Goal: Information Seeking & Learning: Find specific fact

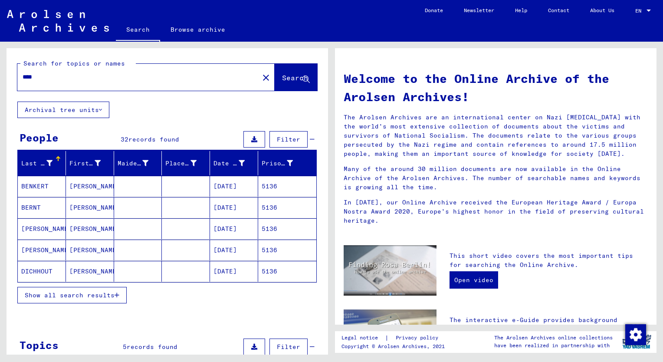
click at [82, 296] on span "Show all search results" at bounding box center [70, 295] width 90 height 8
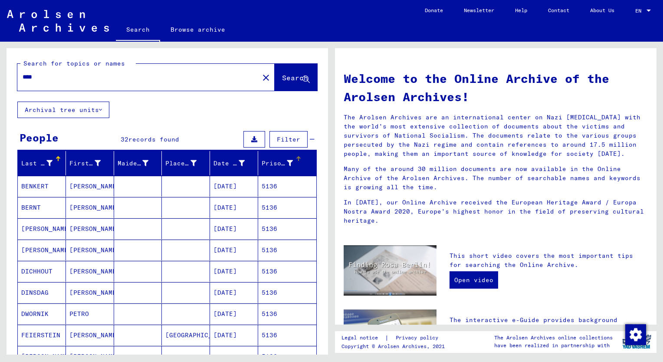
click at [269, 164] on div "Prisoner #" at bounding box center [277, 163] width 31 height 9
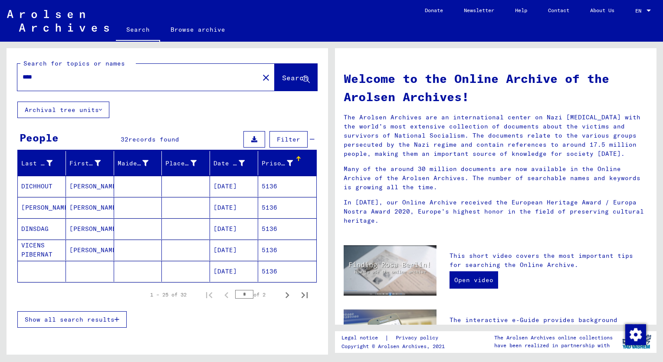
click at [69, 317] on span "Show all search results" at bounding box center [70, 320] width 90 height 8
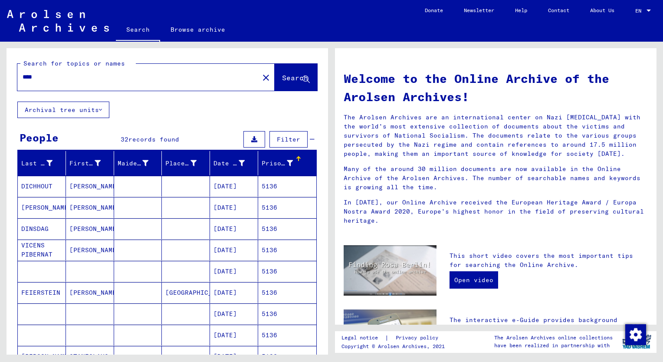
click at [87, 228] on mat-cell "[PERSON_NAME]" at bounding box center [90, 228] width 48 height 21
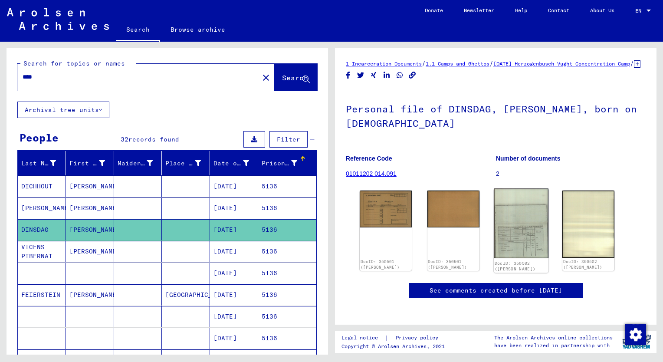
click at [521, 240] on img at bounding box center [521, 224] width 55 height 70
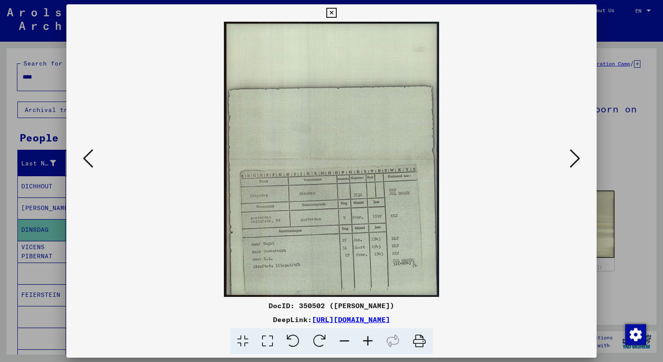
click at [368, 341] on icon at bounding box center [367, 341] width 23 height 26
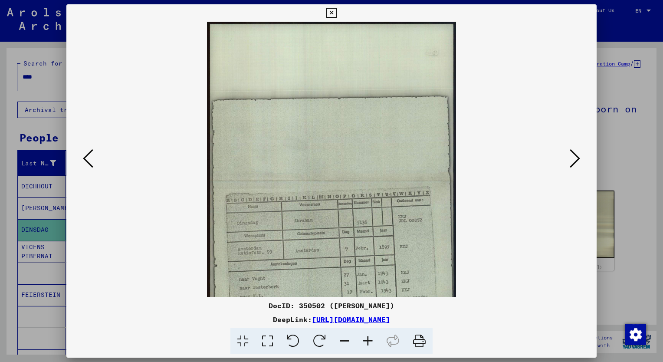
click at [368, 341] on icon at bounding box center [367, 341] width 23 height 26
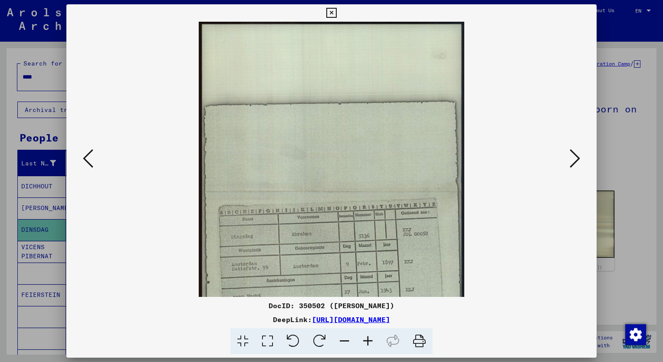
click at [368, 341] on icon at bounding box center [367, 341] width 23 height 26
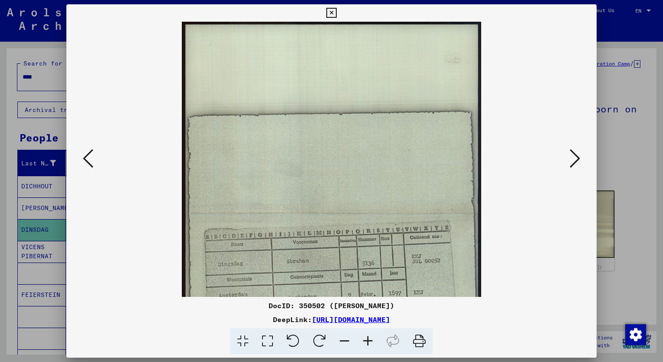
click at [368, 341] on icon at bounding box center [367, 341] width 23 height 26
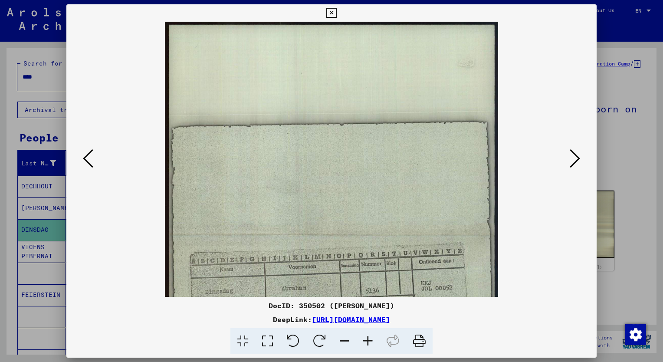
click at [368, 341] on icon at bounding box center [367, 341] width 23 height 26
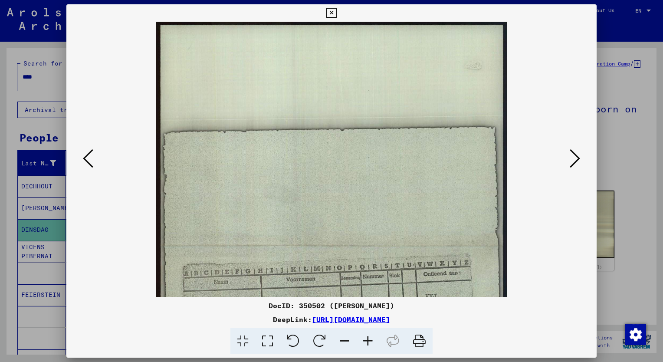
drag, startPoint x: 368, startPoint y: 341, endPoint x: 379, endPoint y: 324, distance: 20.0
click at [379, 324] on div "DocID: 350502 ([PERSON_NAME]) DeepLink: [URL][DOMAIN_NAME]" at bounding box center [331, 327] width 530 height 54
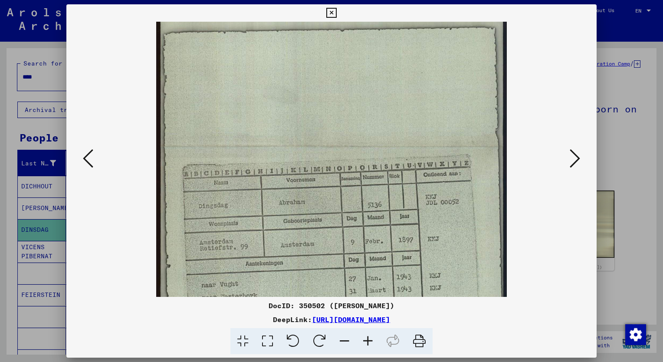
scroll to position [138, 0]
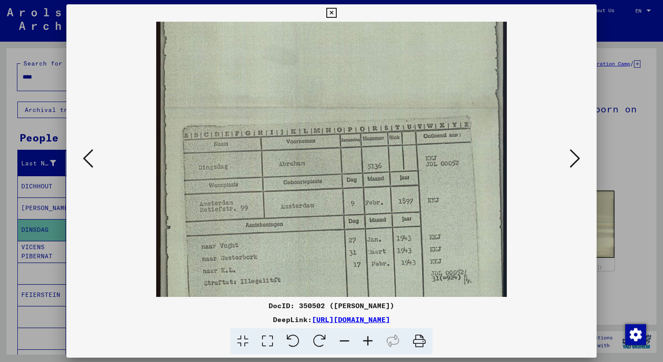
drag, startPoint x: 379, startPoint y: 324, endPoint x: 402, endPoint y: 109, distance: 216.9
click at [402, 109] on img at bounding box center [331, 108] width 351 height 449
click at [43, 77] on div at bounding box center [331, 181] width 663 height 362
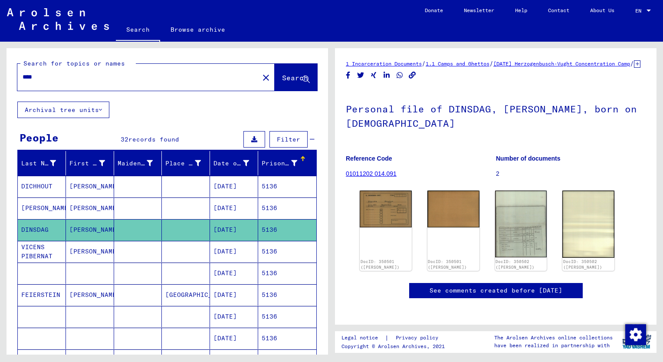
click at [42, 79] on input "****" at bounding box center [138, 76] width 231 height 9
type input "****"
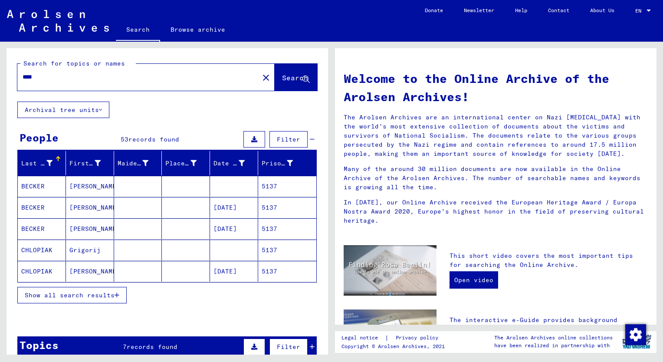
click at [42, 292] on span "Show all search results" at bounding box center [70, 295] width 90 height 8
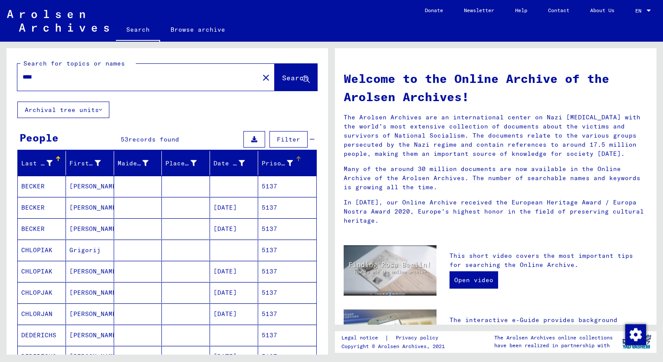
click at [262, 162] on div "Prisoner #" at bounding box center [277, 163] width 31 height 9
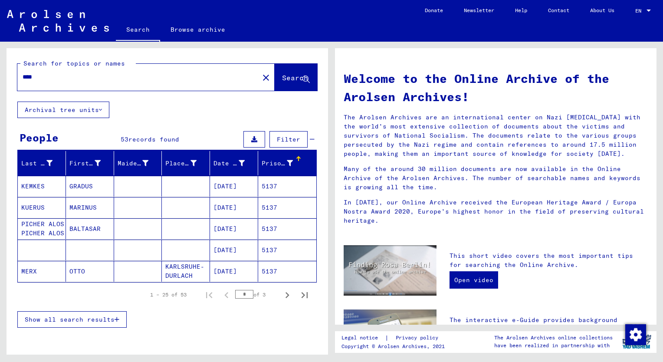
click at [86, 319] on span "Show all search results" at bounding box center [70, 320] width 90 height 8
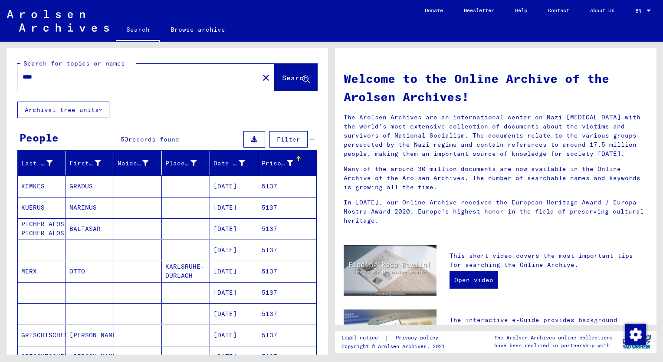
click at [73, 211] on mat-cell "MARINUS" at bounding box center [90, 207] width 48 height 21
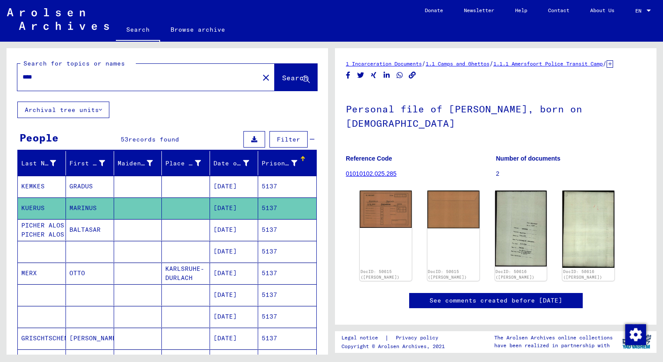
click at [82, 227] on mat-cell "BALTASAR" at bounding box center [90, 229] width 48 height 21
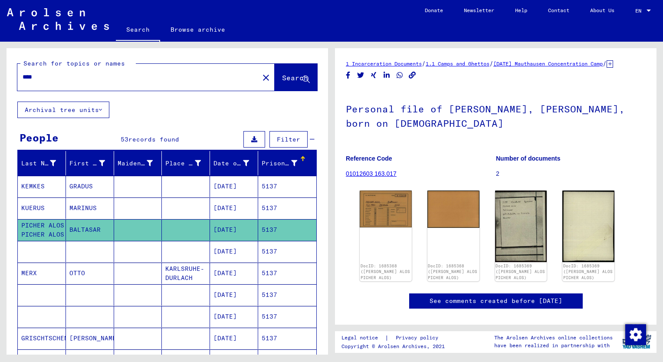
click at [262, 166] on div "Prisoner #" at bounding box center [280, 163] width 36 height 9
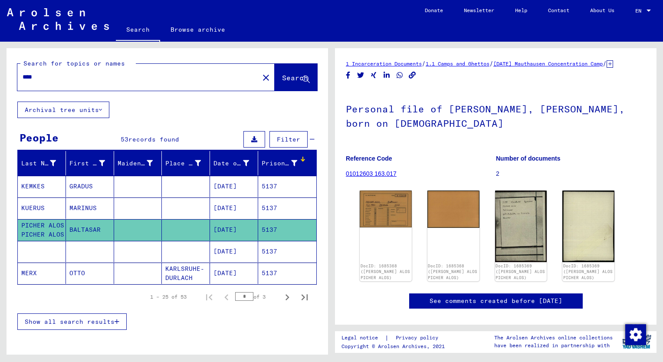
click at [86, 319] on span "Show all search results" at bounding box center [70, 322] width 90 height 8
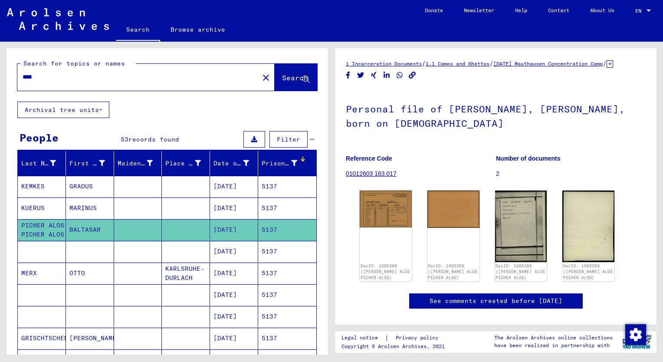
click at [86, 187] on mat-cell "GRADUS" at bounding box center [90, 186] width 48 height 21
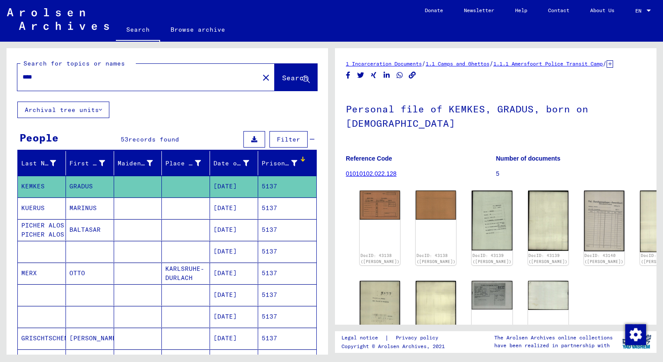
click at [85, 209] on mat-cell "MARINUS" at bounding box center [90, 207] width 48 height 21
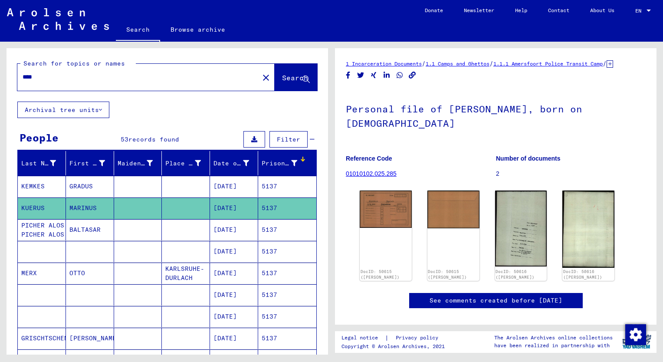
click at [85, 229] on mat-cell "BALTASAR" at bounding box center [90, 229] width 48 height 21
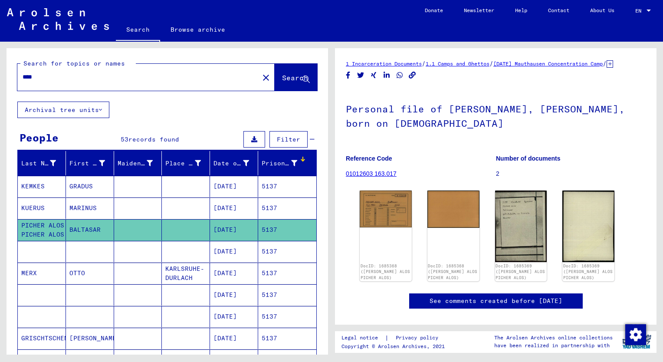
click at [95, 248] on mat-cell at bounding box center [90, 251] width 48 height 21
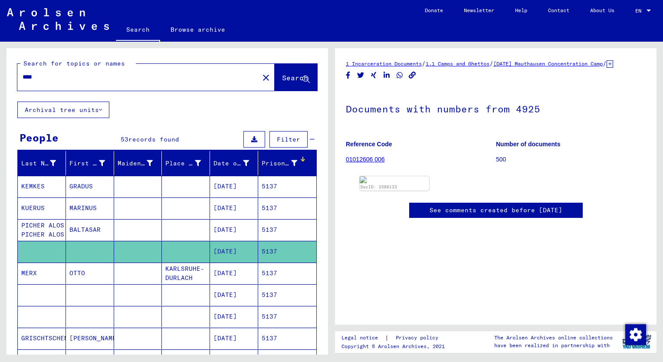
click at [95, 273] on mat-cell "OTTO" at bounding box center [90, 273] width 48 height 21
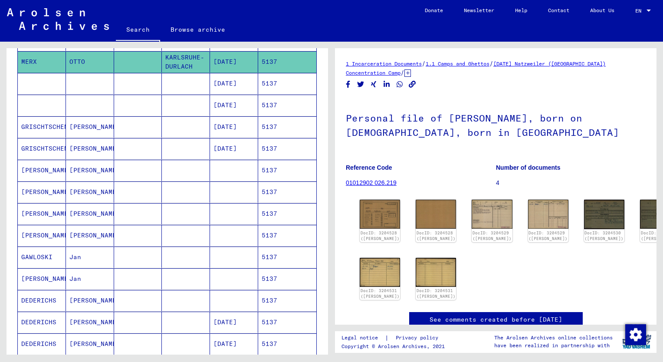
scroll to position [226, 0]
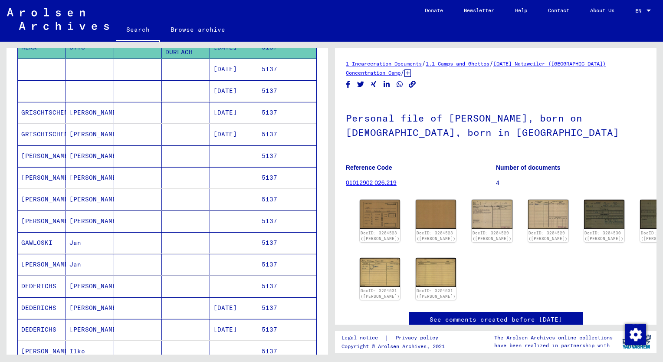
click at [73, 224] on mat-cell "[PERSON_NAME]" at bounding box center [90, 221] width 48 height 21
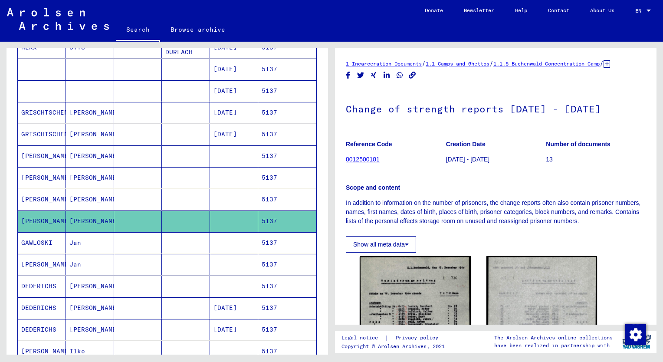
click at [75, 195] on mat-cell "[PERSON_NAME]" at bounding box center [90, 199] width 48 height 21
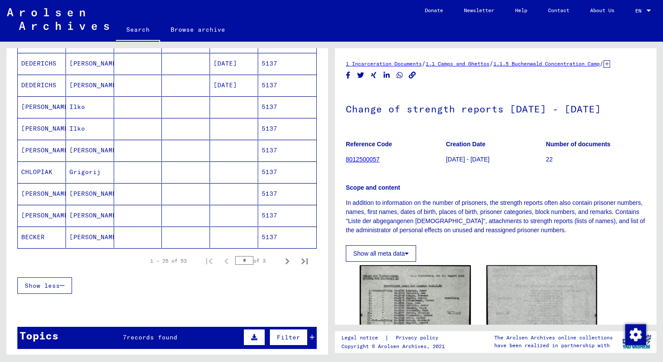
scroll to position [472, 0]
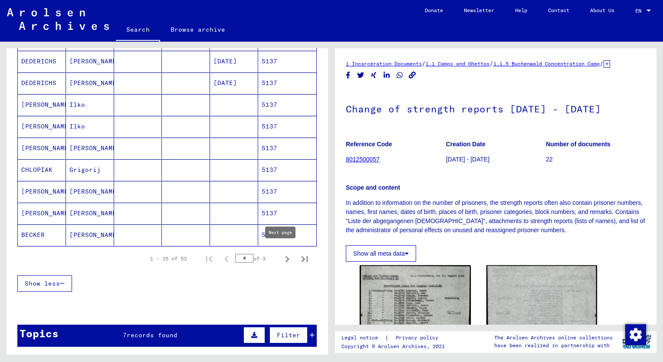
click at [286, 256] on icon "Next page" at bounding box center [288, 259] width 4 height 6
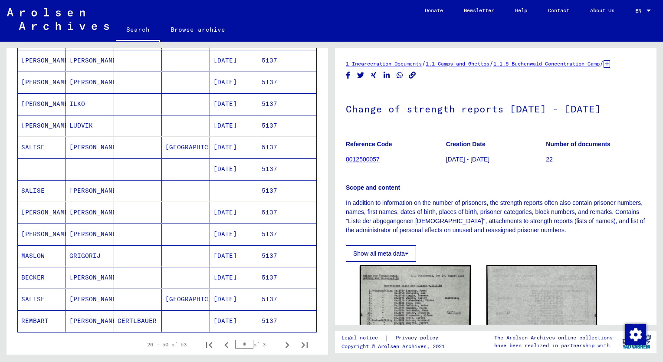
scroll to position [380, 0]
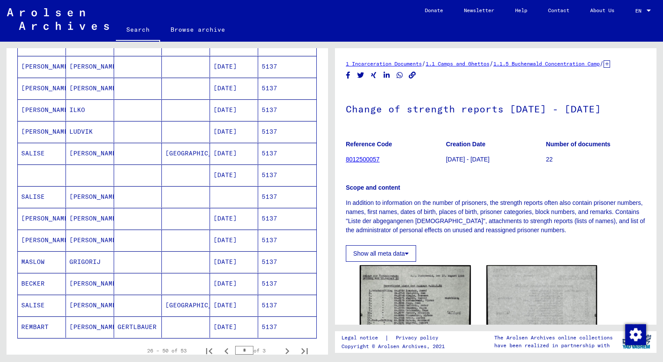
click at [82, 283] on mat-cell "[PERSON_NAME]" at bounding box center [90, 283] width 48 height 21
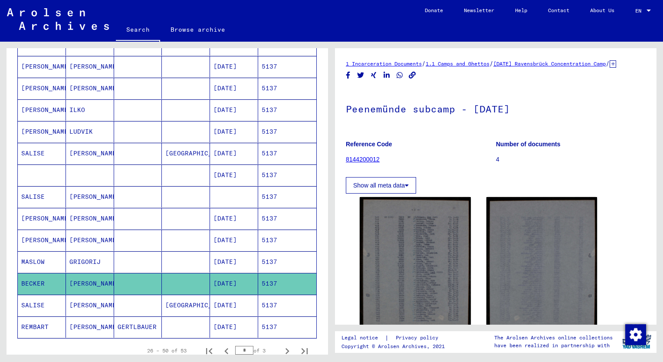
click at [83, 238] on mat-cell "[PERSON_NAME]" at bounding box center [90, 240] width 48 height 21
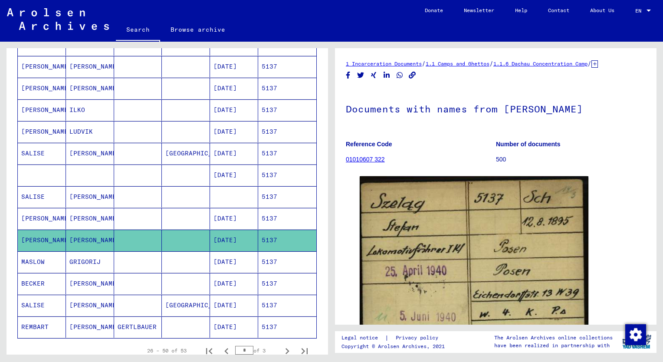
click at [77, 89] on mat-cell "[PERSON_NAME]" at bounding box center [90, 88] width 48 height 21
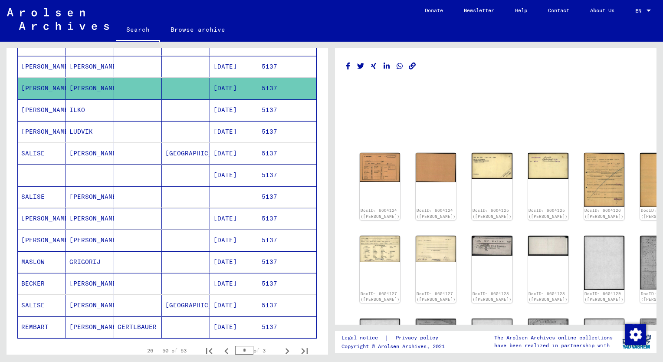
click at [79, 70] on mat-cell "[PERSON_NAME]" at bounding box center [90, 66] width 48 height 21
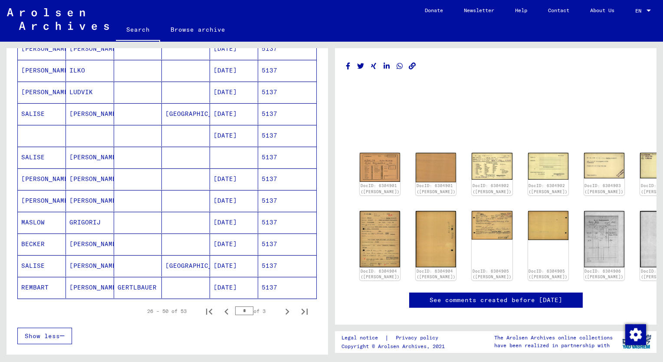
scroll to position [427, 0]
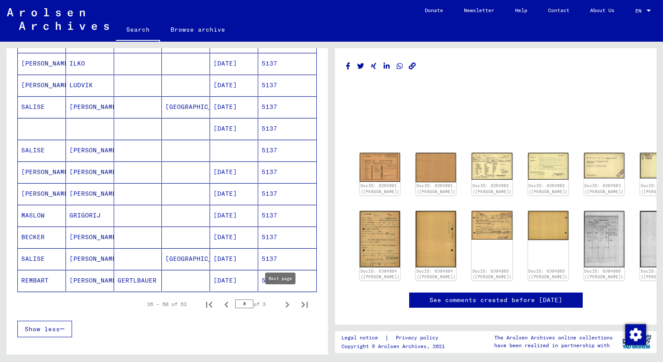
click at [281, 299] on icon "Next page" at bounding box center [287, 305] width 12 height 12
type input "*"
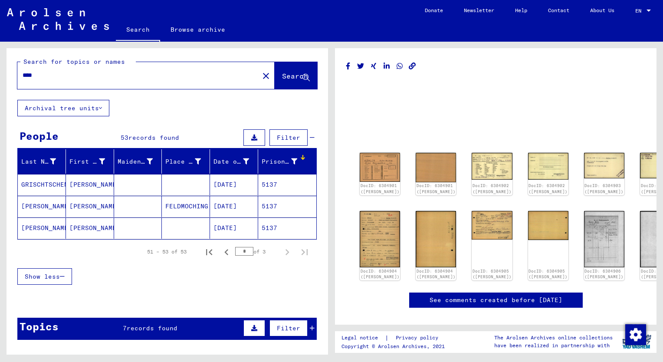
scroll to position [0, 0]
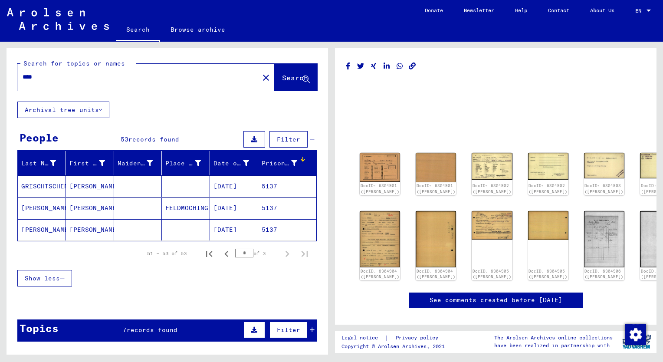
click at [43, 76] on input "****" at bounding box center [138, 76] width 231 height 9
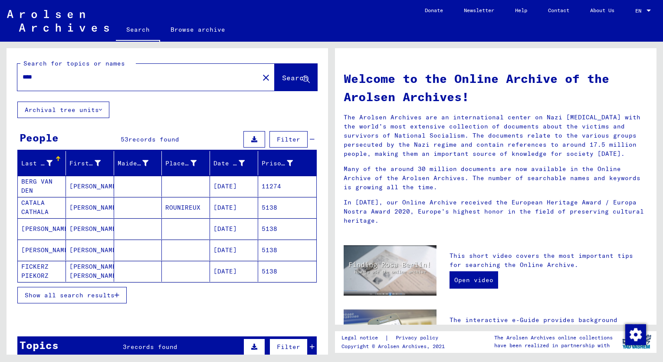
click at [85, 294] on span "Show all search results" at bounding box center [70, 295] width 90 height 8
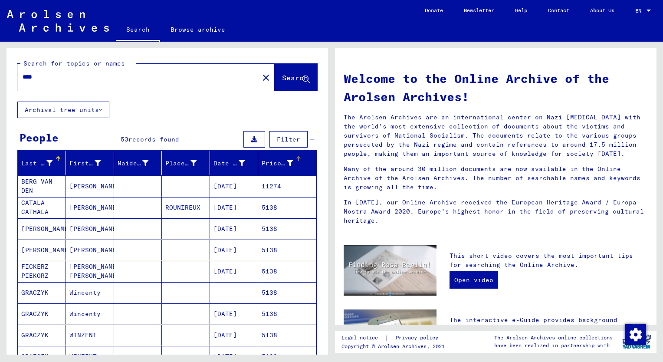
click at [267, 165] on div "Prisoner #" at bounding box center [277, 163] width 31 height 9
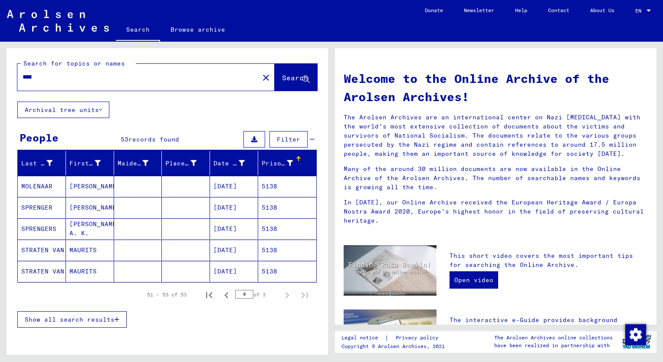
click at [87, 316] on span "Show all search results" at bounding box center [70, 320] width 90 height 8
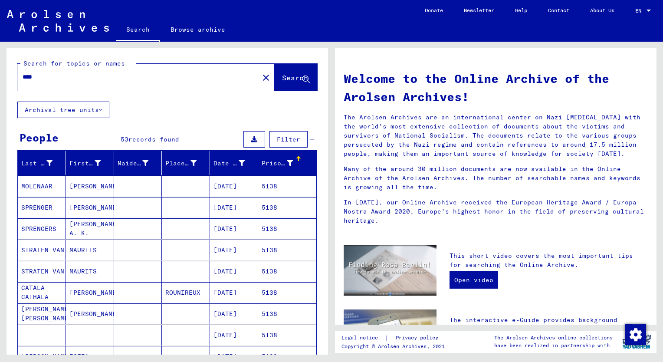
click at [85, 271] on mat-cell "MAURITS" at bounding box center [90, 271] width 48 height 21
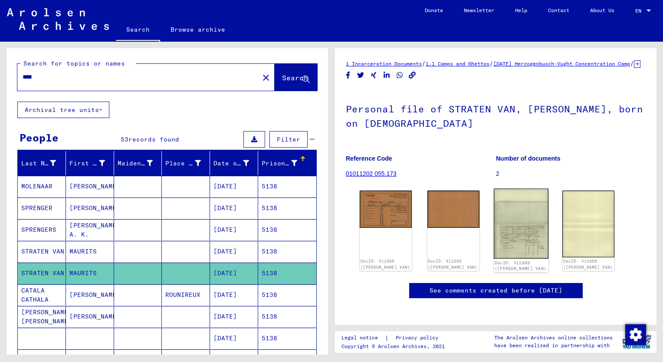
click at [524, 235] on img at bounding box center [521, 224] width 55 height 70
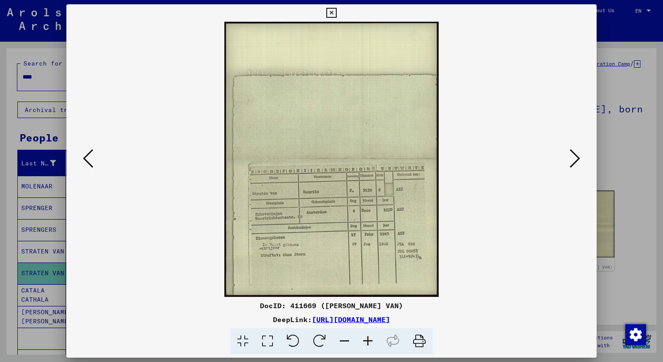
click at [365, 345] on icon at bounding box center [367, 341] width 23 height 26
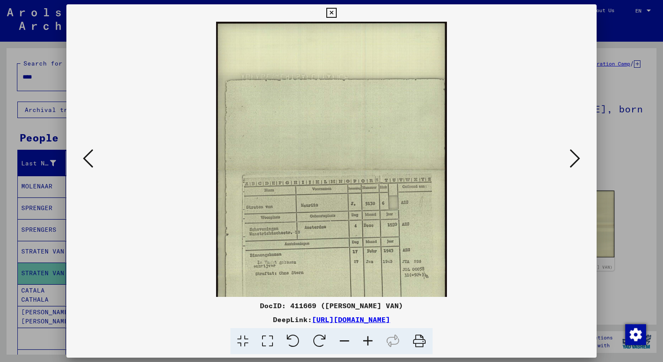
click at [365, 345] on icon at bounding box center [367, 341] width 23 height 26
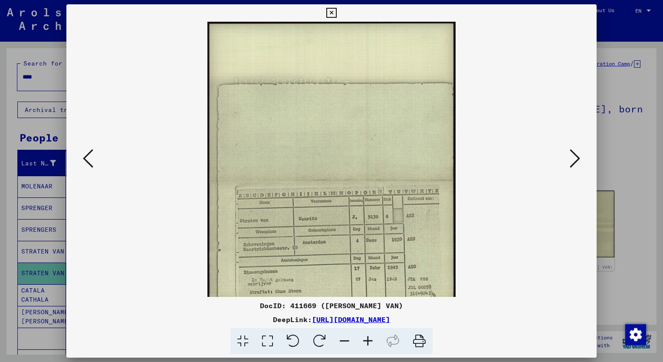
click at [365, 345] on icon at bounding box center [367, 341] width 23 height 26
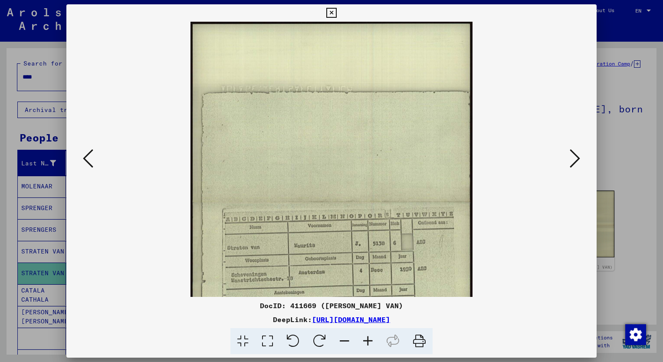
click at [365, 345] on icon at bounding box center [367, 341] width 23 height 26
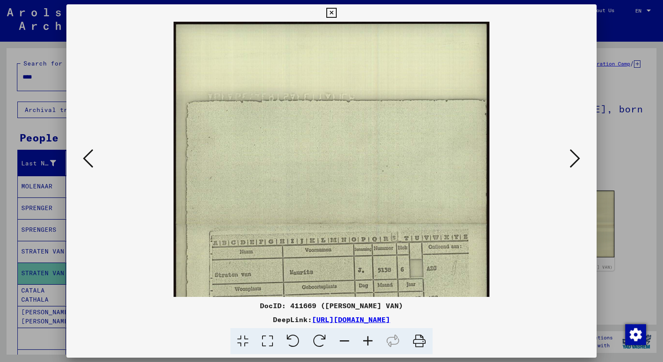
click at [365, 345] on icon at bounding box center [367, 341] width 23 height 26
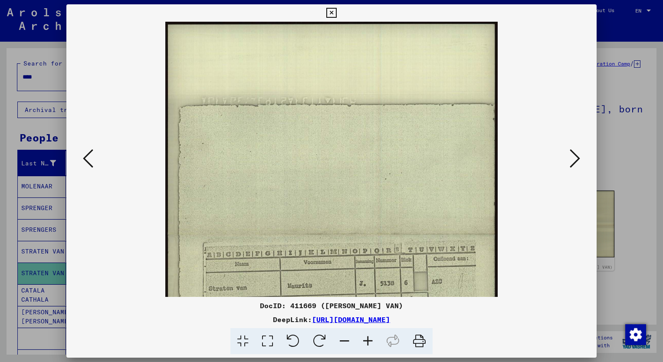
click at [365, 345] on icon at bounding box center [367, 341] width 23 height 26
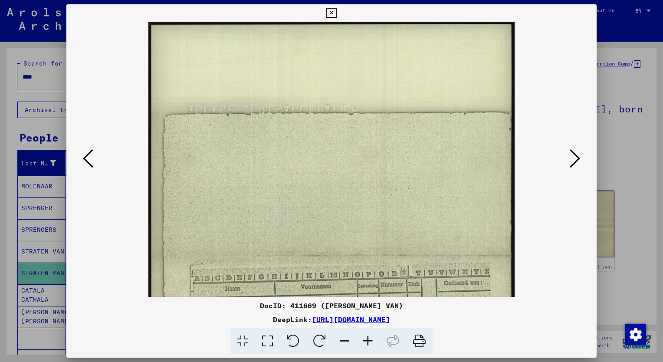
click at [365, 345] on icon at bounding box center [367, 341] width 23 height 26
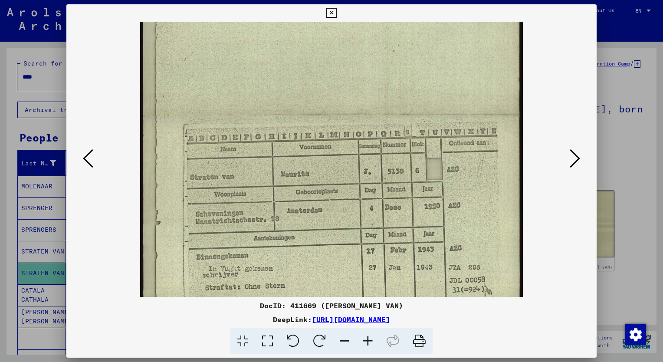
scroll to position [154, 0]
drag, startPoint x: 453, startPoint y: 212, endPoint x: 427, endPoint y: 82, distance: 133.2
click at [427, 82] on img at bounding box center [331, 114] width 383 height 492
click at [10, 181] on div at bounding box center [331, 181] width 663 height 362
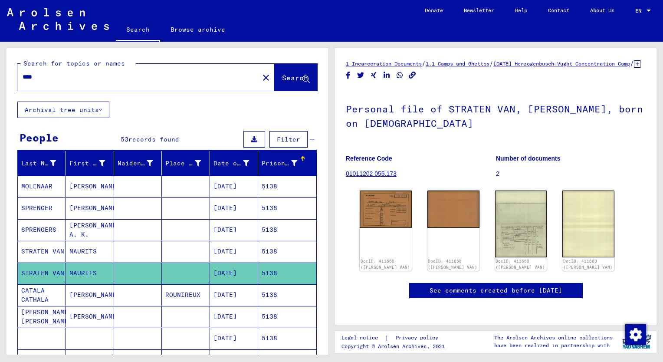
click at [43, 77] on input "****" at bounding box center [138, 76] width 231 height 9
type input "****"
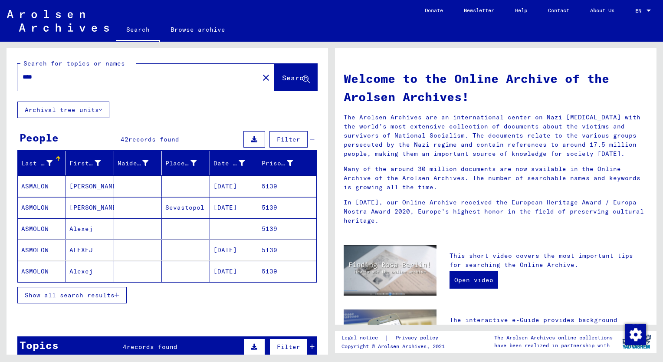
click at [88, 293] on span "Show all search results" at bounding box center [70, 295] width 90 height 8
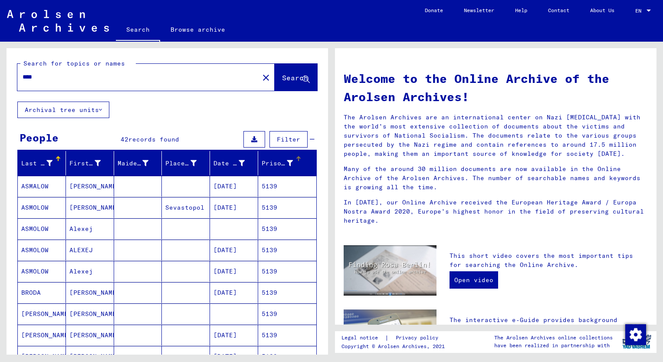
click at [263, 162] on div "Prisoner #" at bounding box center [277, 163] width 31 height 9
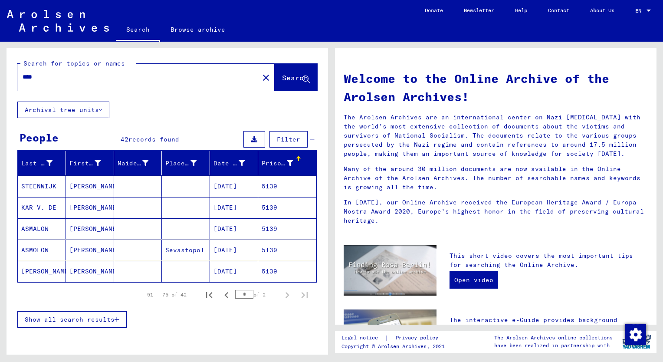
click at [106, 319] on span "Show all search results" at bounding box center [70, 320] width 90 height 8
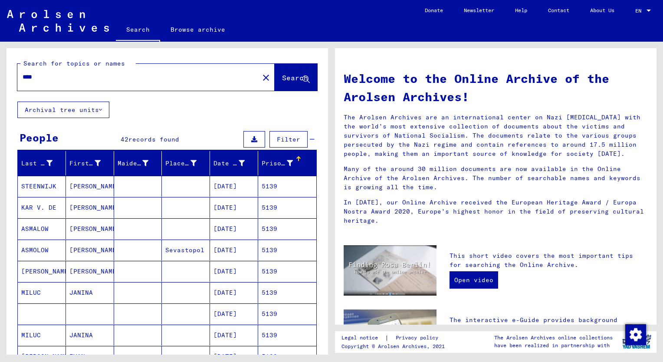
click at [82, 209] on mat-cell "[PERSON_NAME]" at bounding box center [90, 207] width 48 height 21
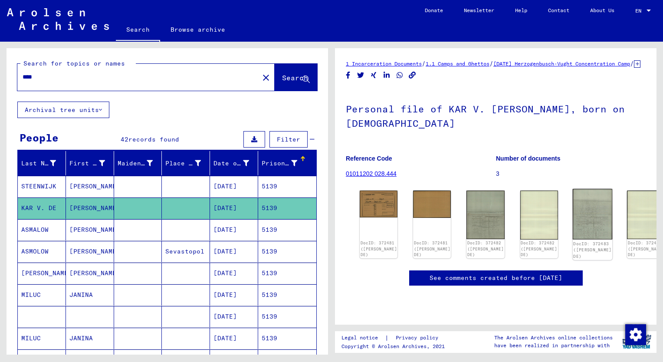
click at [573, 234] on img at bounding box center [593, 214] width 40 height 51
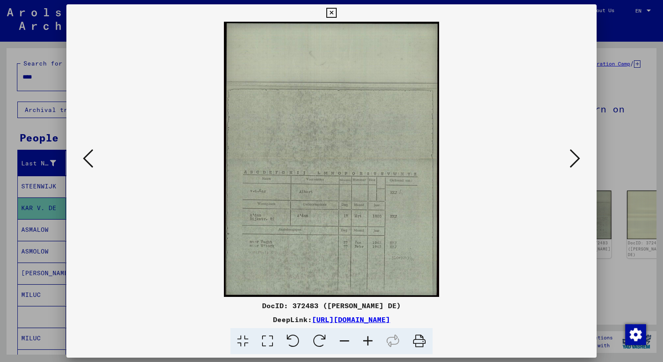
click at [368, 342] on icon at bounding box center [367, 341] width 23 height 26
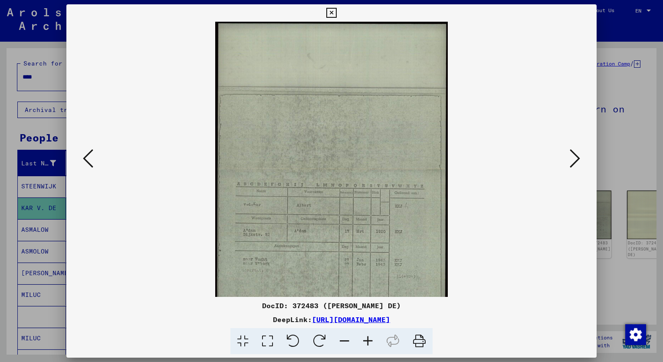
click at [369, 342] on icon at bounding box center [367, 341] width 23 height 26
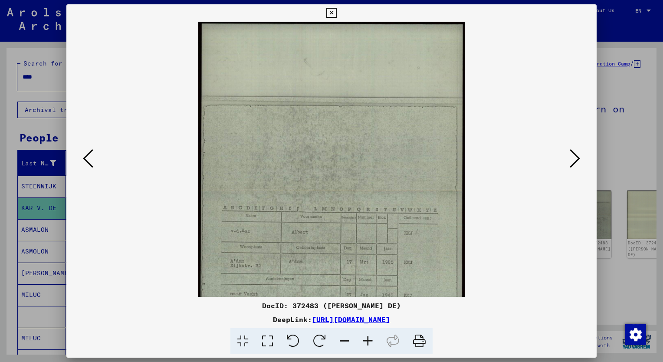
click at [369, 342] on icon at bounding box center [367, 341] width 23 height 26
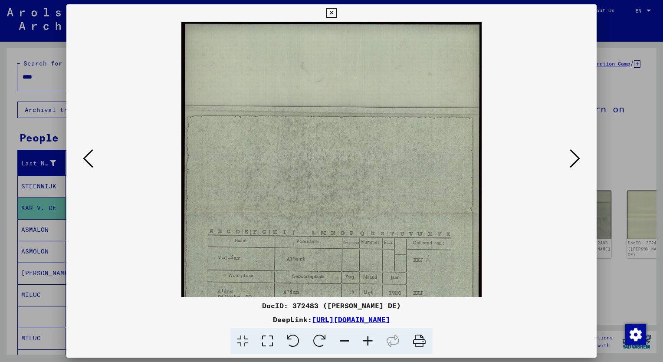
click at [369, 342] on icon at bounding box center [367, 341] width 23 height 26
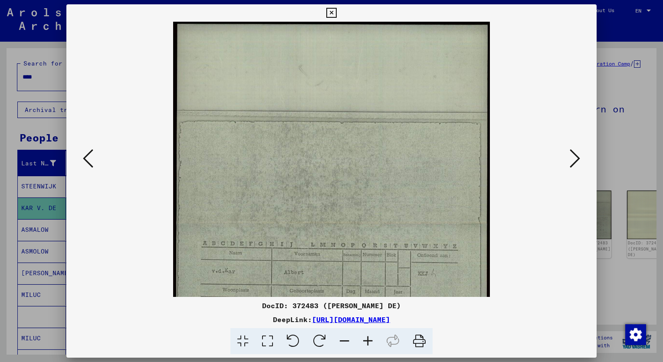
click at [369, 342] on icon at bounding box center [367, 341] width 23 height 26
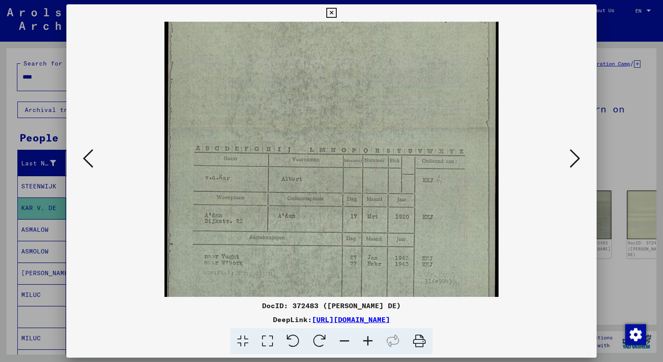
scroll to position [106, 0]
drag, startPoint x: 378, startPoint y: 227, endPoint x: 395, endPoint y: 131, distance: 97.8
click at [395, 131] on img at bounding box center [331, 129] width 334 height 427
click at [92, 161] on icon at bounding box center [88, 158] width 10 height 21
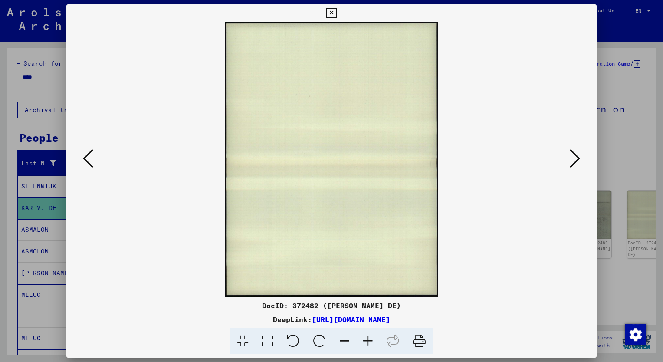
scroll to position [0, 0]
click at [92, 161] on icon at bounding box center [88, 158] width 10 height 21
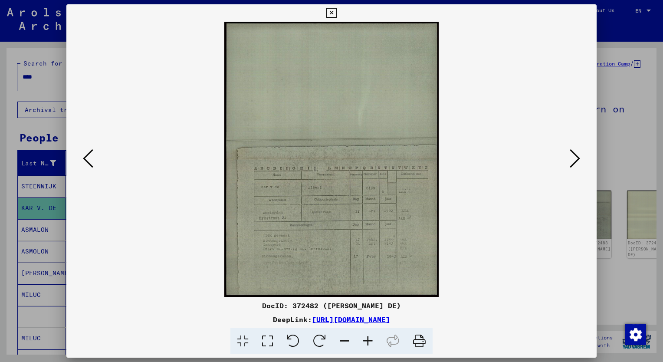
click at [366, 343] on icon at bounding box center [367, 341] width 23 height 26
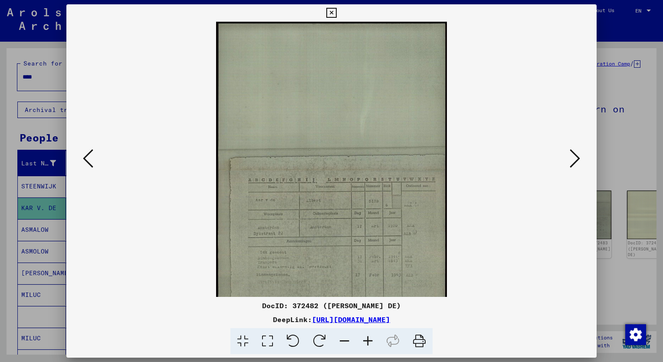
click at [366, 343] on icon at bounding box center [367, 341] width 23 height 26
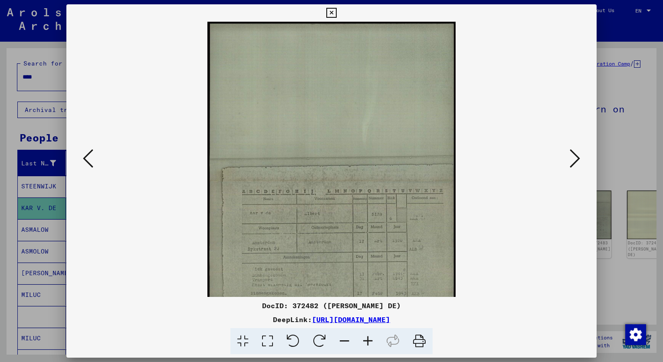
click at [366, 343] on icon at bounding box center [367, 341] width 23 height 26
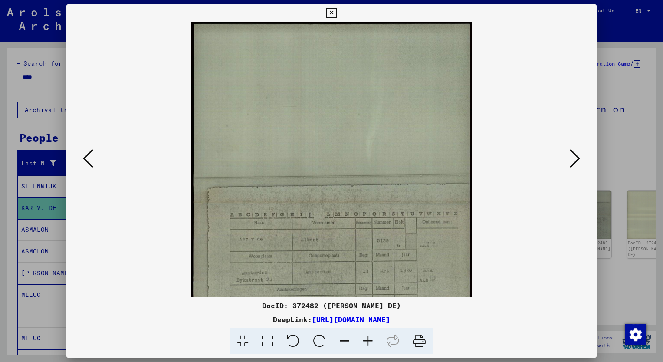
click at [366, 343] on icon at bounding box center [367, 341] width 23 height 26
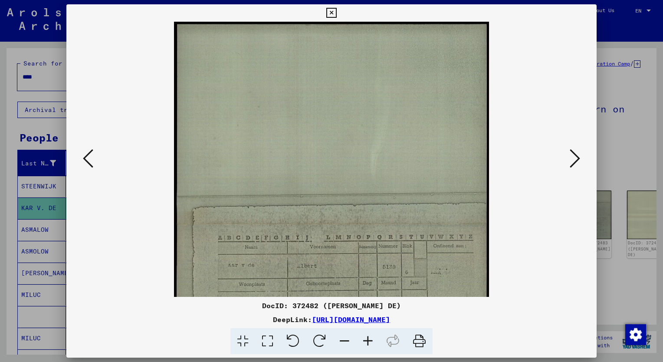
click at [366, 343] on icon at bounding box center [367, 341] width 23 height 26
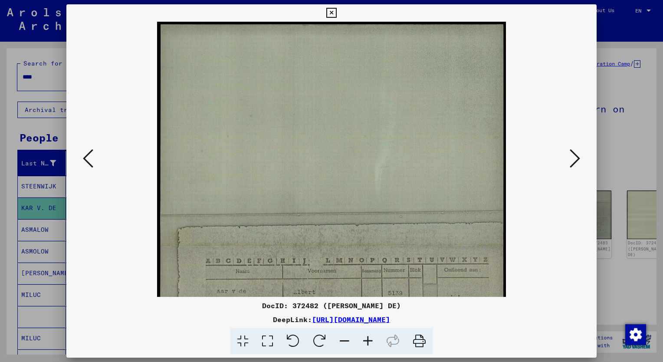
click at [366, 343] on icon at bounding box center [367, 341] width 23 height 26
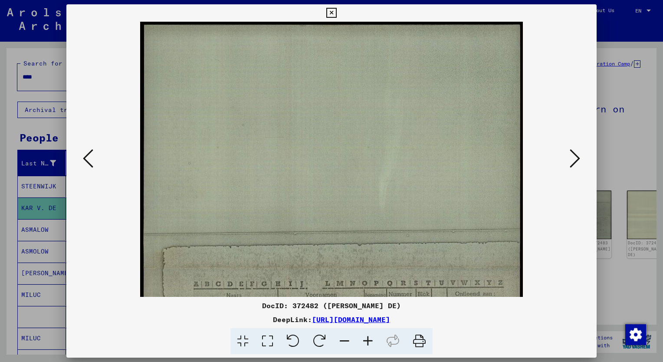
click at [366, 343] on icon at bounding box center [367, 341] width 23 height 26
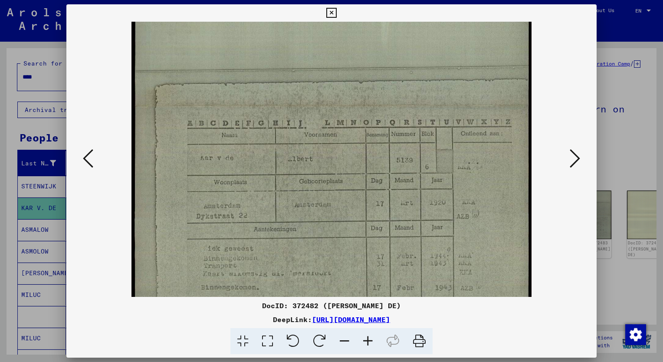
drag, startPoint x: 385, startPoint y: 255, endPoint x: 328, endPoint y: 83, distance: 180.9
click at [328, 82] on img at bounding box center [332, 106] width 400 height 514
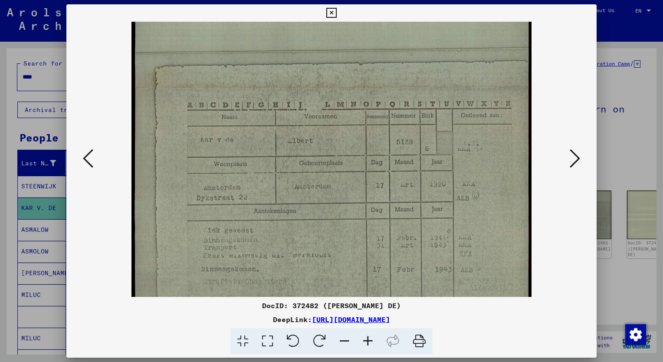
scroll to position [184, 0]
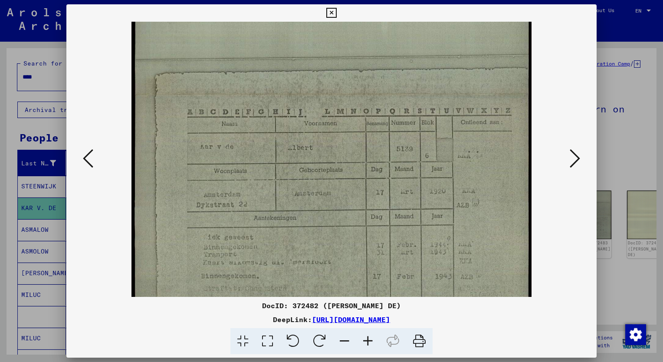
drag, startPoint x: 395, startPoint y: 175, endPoint x: 375, endPoint y: 174, distance: 20.0
click at [375, 174] on img at bounding box center [332, 95] width 400 height 514
